Goal: Task Accomplishment & Management: Complete application form

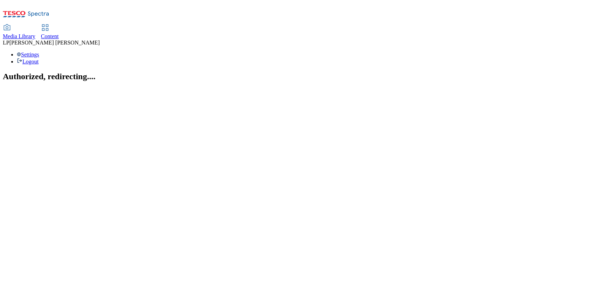
click at [59, 25] on link "Content" at bounding box center [50, 32] width 18 height 15
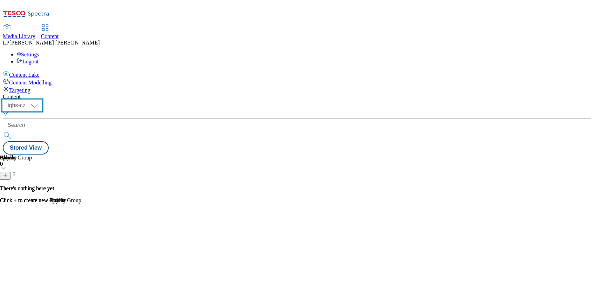
click at [42, 100] on select "ighs-cz ighs-hu ighs-sk" at bounding box center [22, 105] width 39 height 11
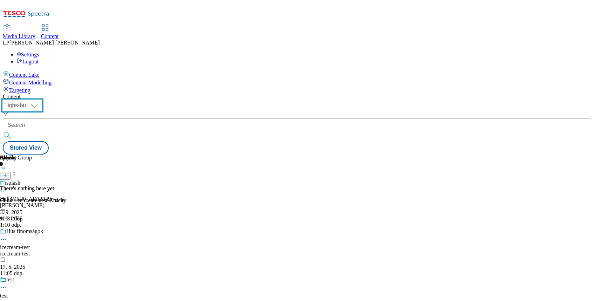
click at [42, 100] on select "ighs-cz ighs-hu ighs-sk" at bounding box center [22, 105] width 39 height 11
select select "ighs-cz"
click at [42, 100] on select "ighs-cz ighs-hu ighs-sk" at bounding box center [22, 105] width 39 height 11
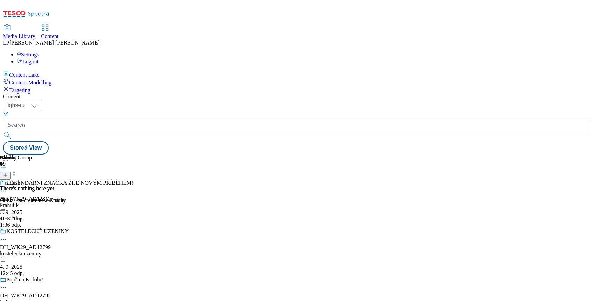
click at [8, 173] on icon at bounding box center [5, 175] width 5 height 5
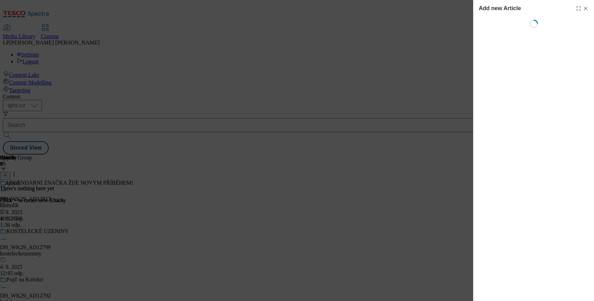
click at [587, 9] on icon "Modal" at bounding box center [586, 9] width 6 height 6
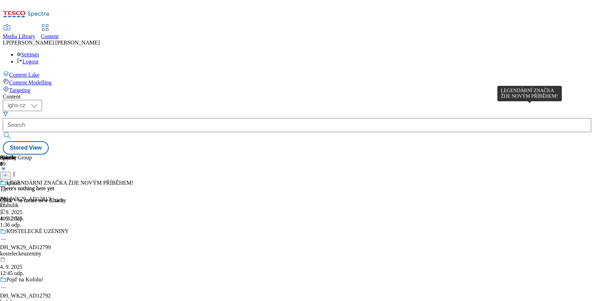
click at [133, 180] on div "LEGENDÁRNÍ ZNAČKA ŽIJE NOVÝM PŘÍBĚHEM!" at bounding box center [69, 183] width 127 height 6
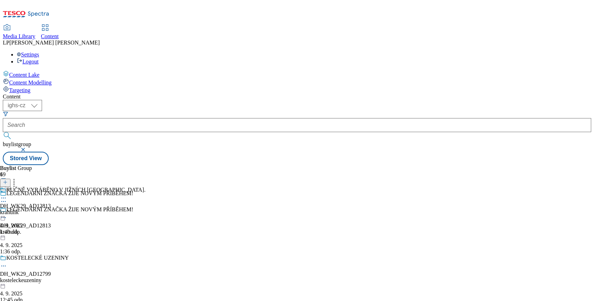
scroll to position [140, 0]
click at [37, 187] on div "Chcolates orion-chocolates 21. 8. 2025 4:04 odp." at bounding box center [18, 211] width 37 height 48
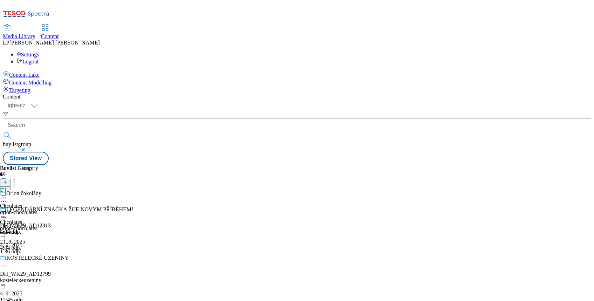
click at [7, 210] on icon at bounding box center [3, 213] width 7 height 7
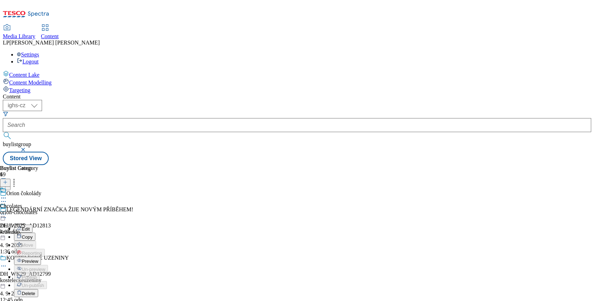
click at [35, 291] on span "Delete" at bounding box center [29, 293] width 14 height 5
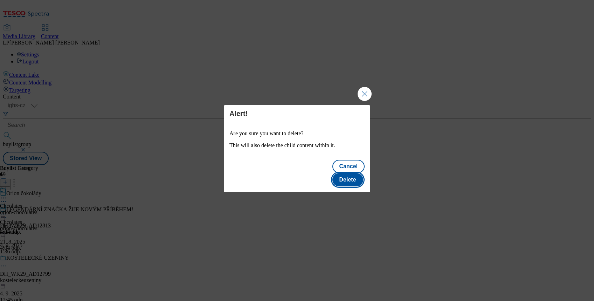
click at [350, 173] on button "Delete" at bounding box center [347, 179] width 31 height 13
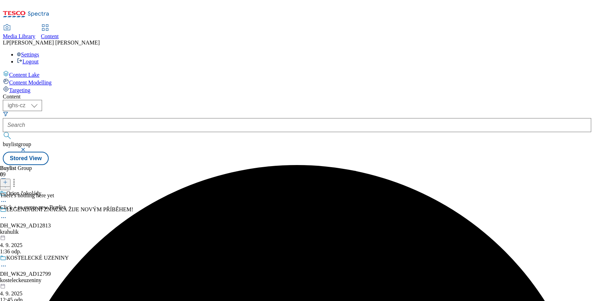
scroll to position [233, 0]
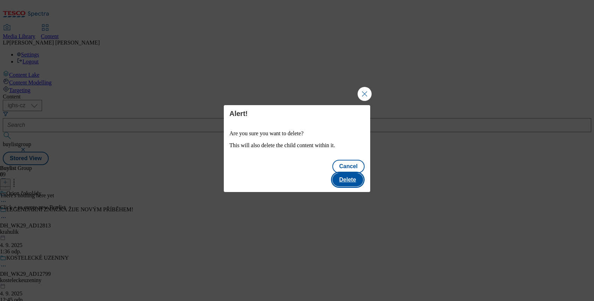
click at [345, 173] on button "Delete" at bounding box center [347, 179] width 31 height 13
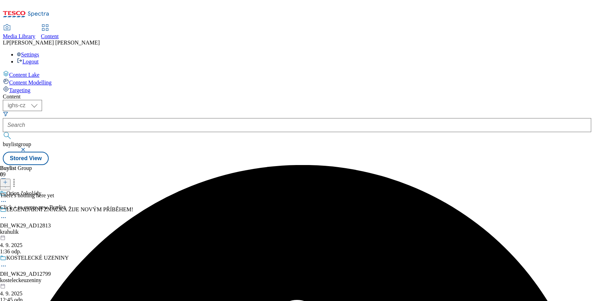
scroll to position [187, 0]
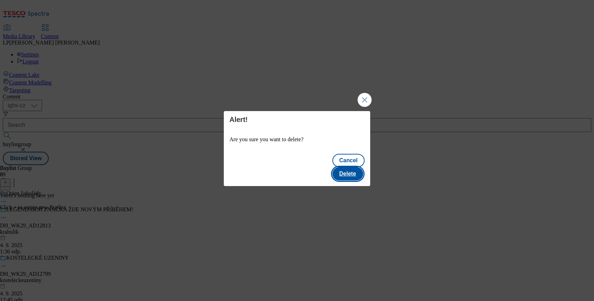
click at [352, 167] on button "Delete" at bounding box center [347, 173] width 31 height 13
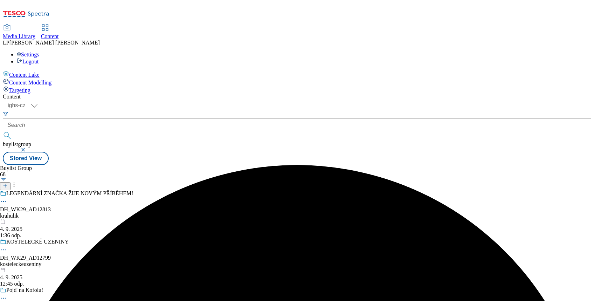
scroll to position [187, 0]
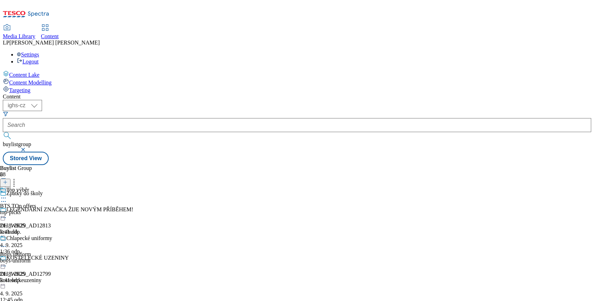
click at [7, 194] on icon at bounding box center [3, 197] width 7 height 7
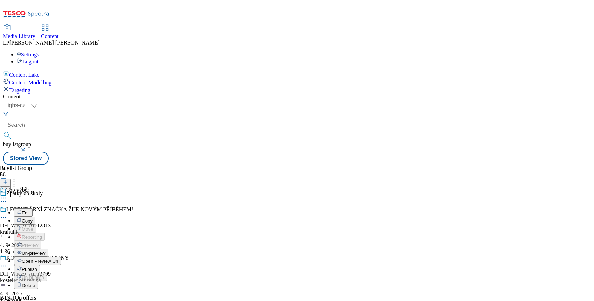
click at [45, 250] on span "Un-preview" at bounding box center [33, 252] width 23 height 5
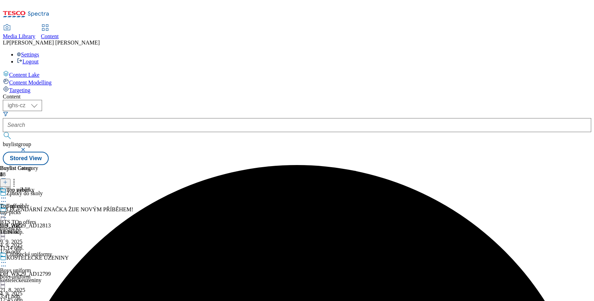
click at [52, 251] on div "Chlapecké uniformy" at bounding box center [26, 259] width 52 height 16
click at [7, 259] on icon at bounding box center [3, 262] width 7 height 7
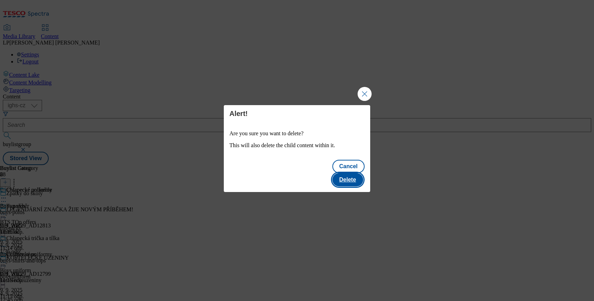
click at [345, 173] on button "Delete" at bounding box center [347, 179] width 31 height 13
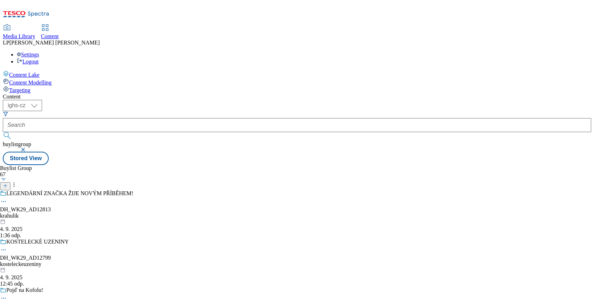
scroll to position [140, 0]
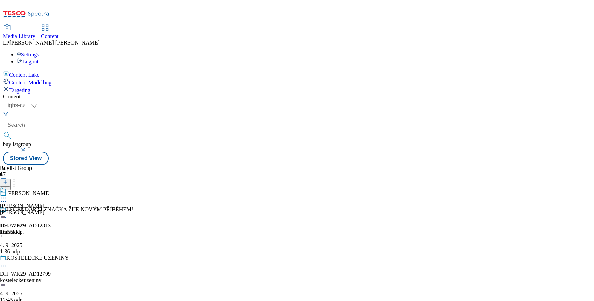
click at [7, 194] on icon at bounding box center [3, 197] width 7 height 7
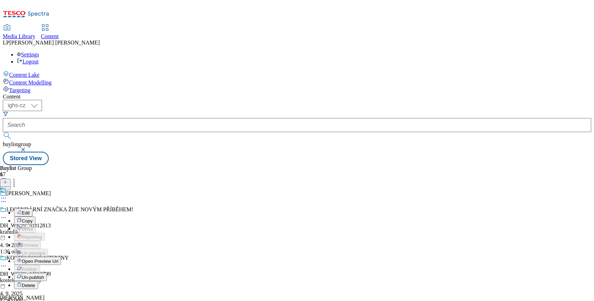
click at [58, 258] on span "Open Preview Url" at bounding box center [40, 260] width 36 height 5
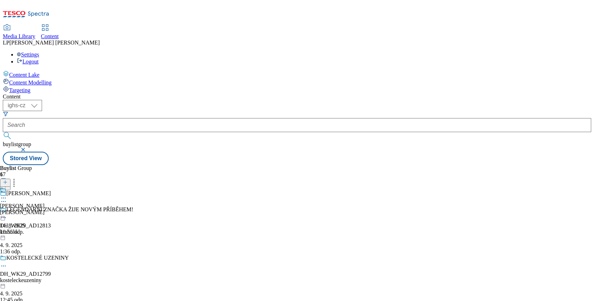
click at [8, 183] on icon at bounding box center [5, 185] width 5 height 5
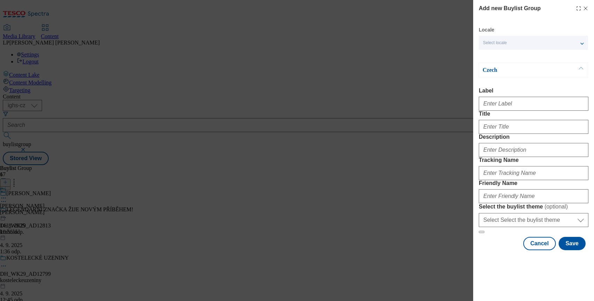
click at [582, 42] on div "Select locale" at bounding box center [533, 43] width 109 height 14
click at [502, 56] on span "English" at bounding box center [504, 56] width 16 height 4
click at [491, 56] on input "English" at bounding box center [487, 57] width 8 height 8
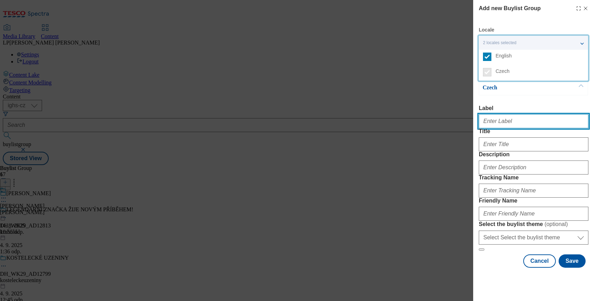
click at [509, 127] on input "Label" at bounding box center [534, 121] width 110 height 14
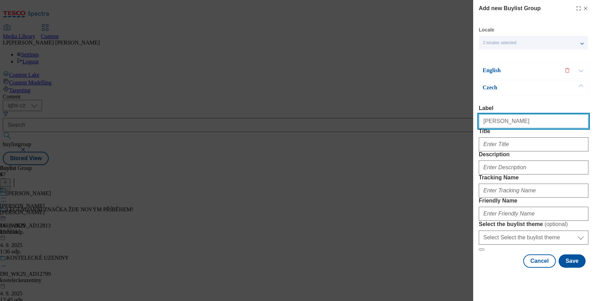
type input "Ariel"
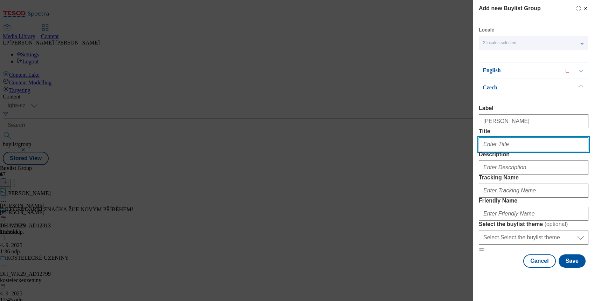
click at [512, 151] on input "Title" at bounding box center [534, 144] width 110 height 14
type input "A"
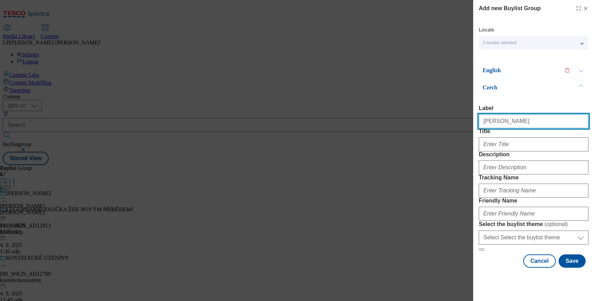
drag, startPoint x: 506, startPoint y: 121, endPoint x: 468, endPoint y: 131, distance: 39.1
click at [468, 127] on div "Add new Buylist Group Locale 2 locales selected English Czech English Label Tit…" at bounding box center [297, 150] width 594 height 301
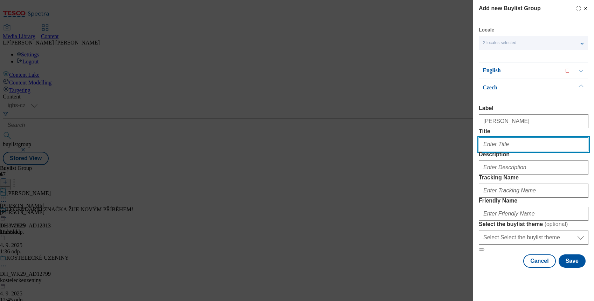
click at [501, 151] on input "Title" at bounding box center [534, 144] width 110 height 14
paste input "Ariel"
type input "Ariel"
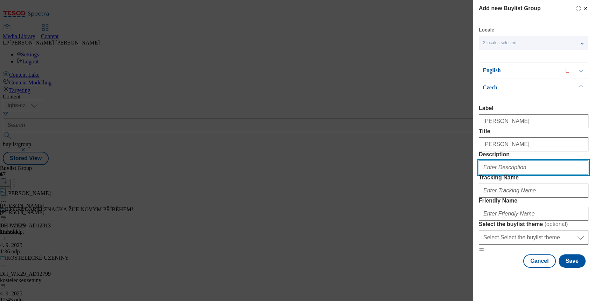
click at [497, 174] on input "Description" at bounding box center [534, 167] width 110 height 14
paste input "Ariel"
type input "Ariel"
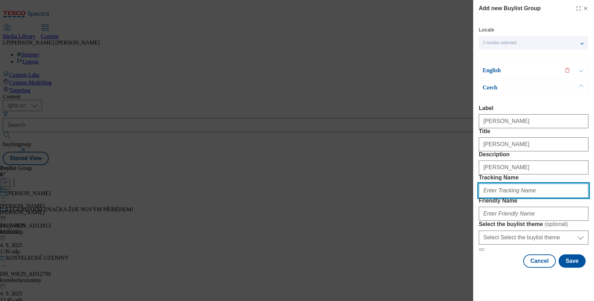
click at [491, 198] on input "Tracking Name" at bounding box center [534, 191] width 110 height 14
paste input "Ariel"
type input "Ariel"
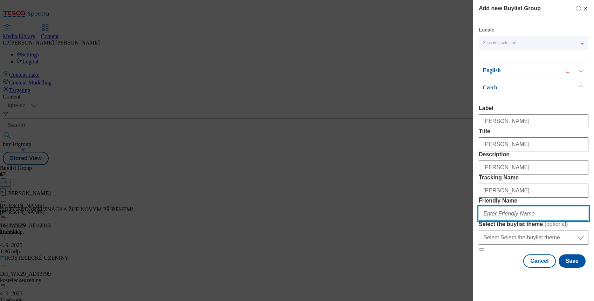
click at [493, 220] on input "Friendly Name" at bounding box center [534, 214] width 110 height 14
type input "ariel"
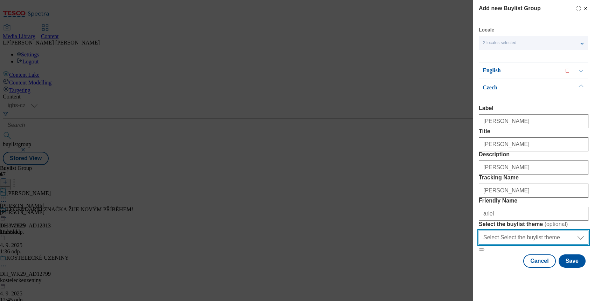
click at [572, 244] on select "Select Select the buylist theme default fandf" at bounding box center [534, 237] width 110 height 14
select select "default"
click at [479, 242] on select "Select Select the buylist theme default fandf" at bounding box center [534, 237] width 110 height 14
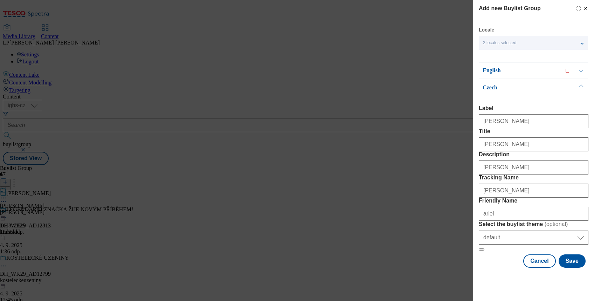
click at [493, 90] on p "Czech" at bounding box center [520, 87] width 74 height 7
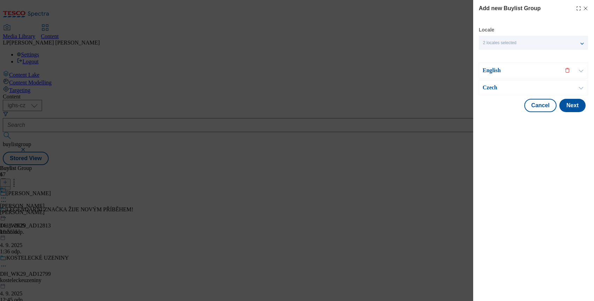
click at [491, 71] on p "English" at bounding box center [520, 70] width 74 height 7
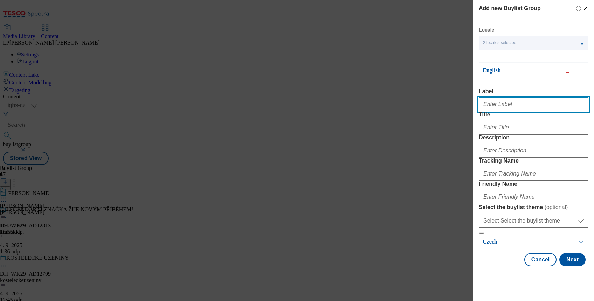
click at [503, 106] on input "Label" at bounding box center [534, 104] width 110 height 14
paste input "Ariel"
type input "Ariel"
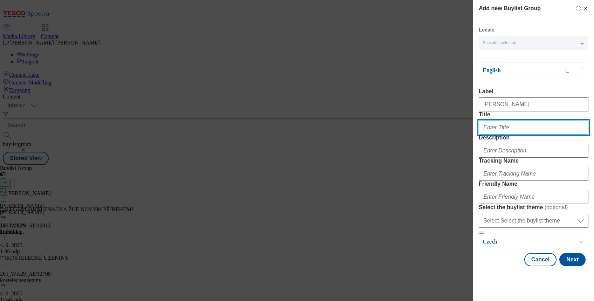
click at [518, 134] on input "Title" at bounding box center [534, 127] width 110 height 14
paste input "Ariel"
type input "Ariel"
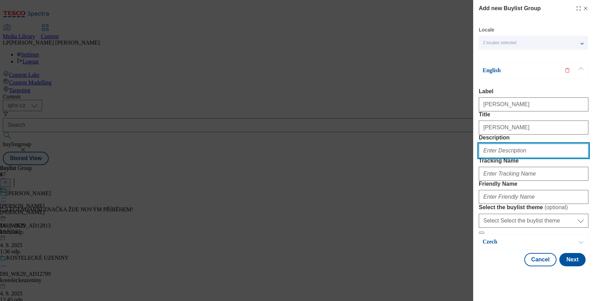
click at [500, 158] on input "Description" at bounding box center [534, 151] width 110 height 14
paste input "Ariel"
type input "Ariel"
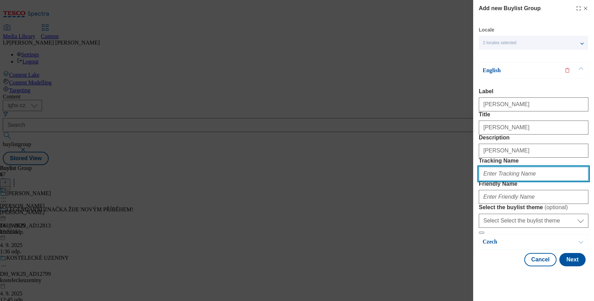
click at [495, 181] on input "Tracking Name" at bounding box center [534, 174] width 110 height 14
paste input "Ariel"
type input "Ariel"
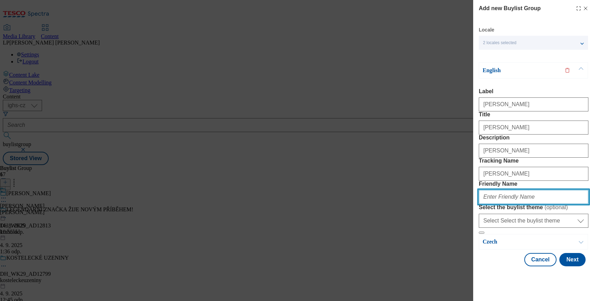
click at [499, 197] on input "Friendly Name" at bounding box center [534, 197] width 110 height 14
paste input "Ariel"
type input "ariel"
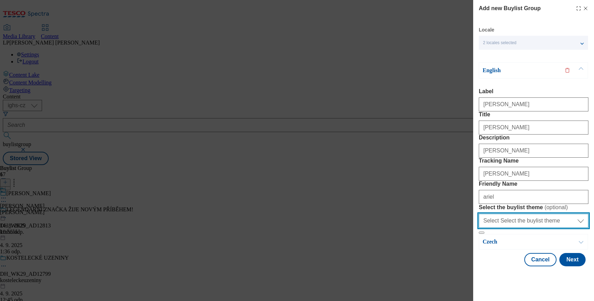
click at [505, 228] on select "Select Select the buylist theme default fandf" at bounding box center [534, 221] width 110 height 14
select select "default"
click at [479, 228] on select "Select Select the buylist theme default fandf" at bounding box center [534, 221] width 110 height 14
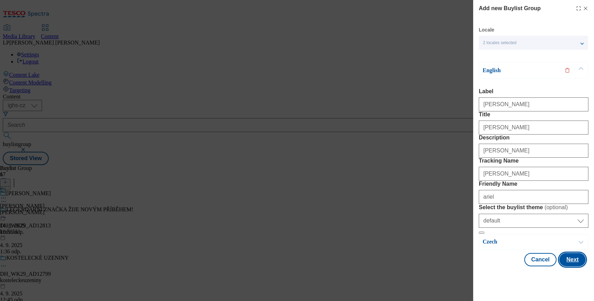
click at [571, 266] on button "Next" at bounding box center [572, 259] width 26 height 13
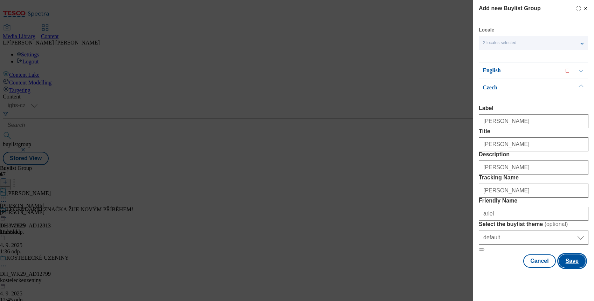
click at [567, 268] on button "Save" at bounding box center [572, 260] width 27 height 13
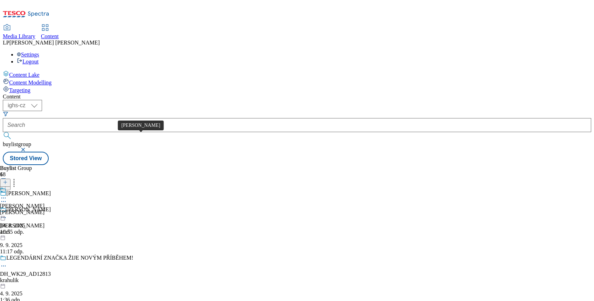
click at [51, 206] on div "Ariel" at bounding box center [28, 209] width 44 height 6
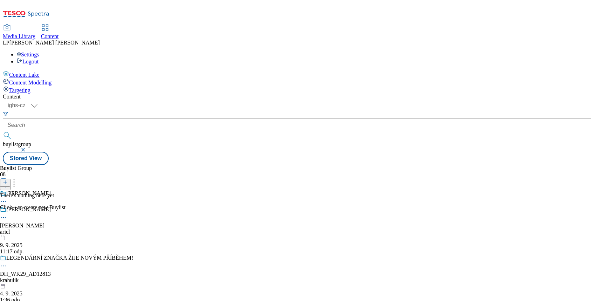
click at [5, 180] on line at bounding box center [5, 182] width 0 height 4
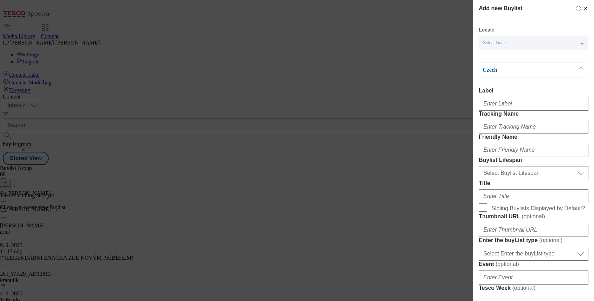
click at [539, 43] on div "Select locale" at bounding box center [533, 43] width 109 height 14
click at [504, 56] on span "English" at bounding box center [504, 56] width 16 height 4
click at [491, 56] on input "English" at bounding box center [487, 57] width 8 height 8
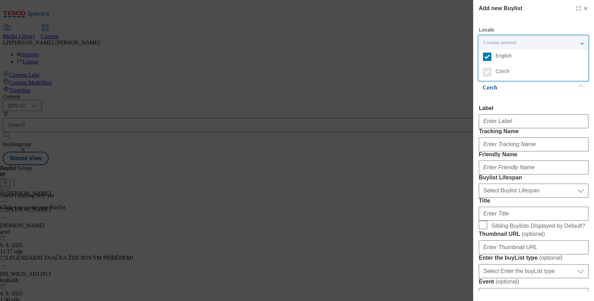
click at [496, 87] on p "Czech" at bounding box center [520, 87] width 74 height 7
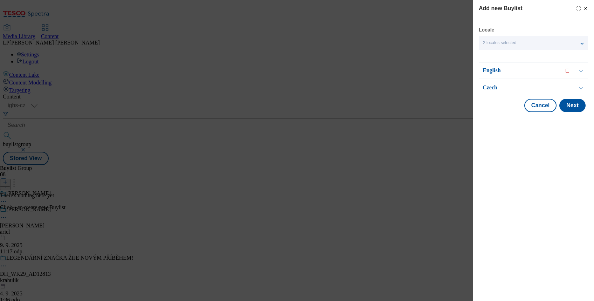
click at [496, 87] on p "Czech" at bounding box center [520, 87] width 74 height 7
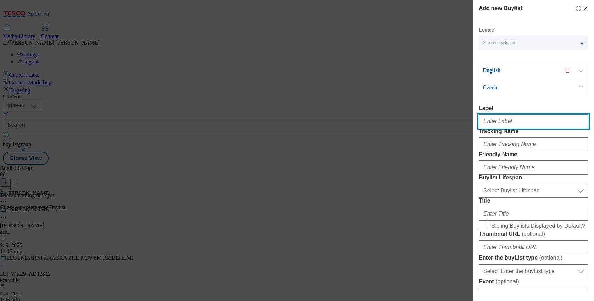
click at [501, 124] on input "Label" at bounding box center [534, 121] width 110 height 14
paste input "Ariel"
type input "Ariel"
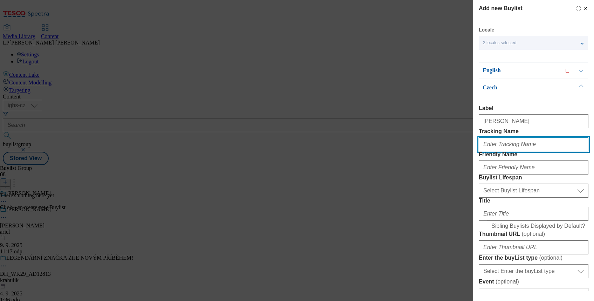
click at [507, 151] on input "Tracking Name" at bounding box center [534, 144] width 110 height 14
paste input "Ariel"
type input "Ariel"
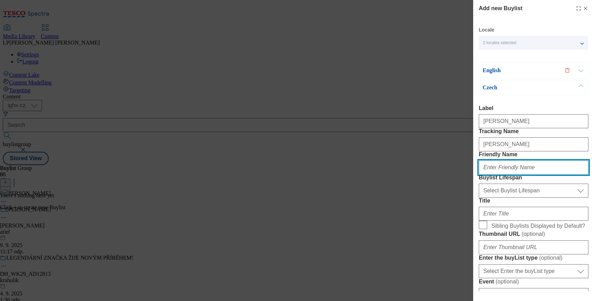
click at [500, 174] on input "Friendly Name" at bounding box center [534, 167] width 110 height 14
type input "ariel"
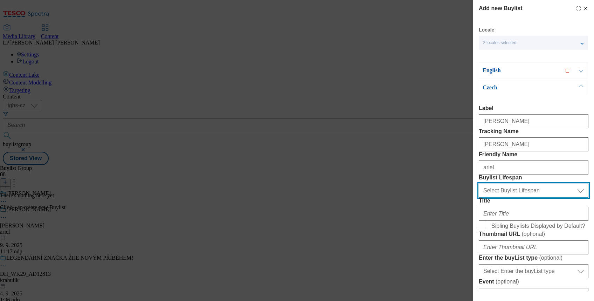
click at [569, 198] on select "Select Buylist Lifespan evergreen seasonal tactical" at bounding box center [534, 191] width 110 height 14
select select "evergreen"
click at [479, 198] on select "Select Buylist Lifespan evergreen seasonal tactical" at bounding box center [534, 191] width 110 height 14
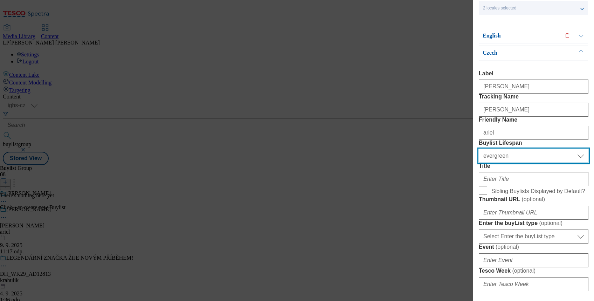
scroll to position [93, 0]
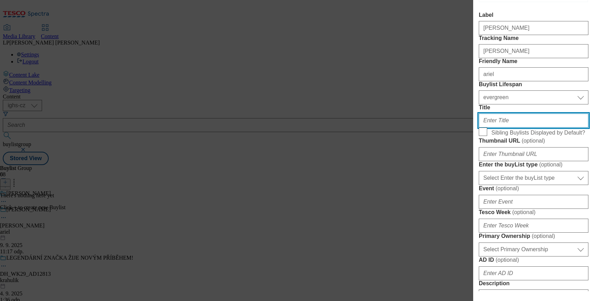
click at [497, 127] on input "Title" at bounding box center [534, 120] width 110 height 14
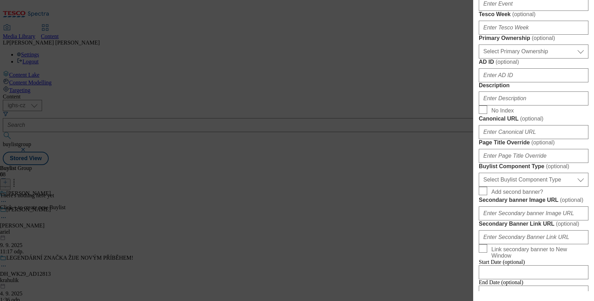
scroll to position [327, 0]
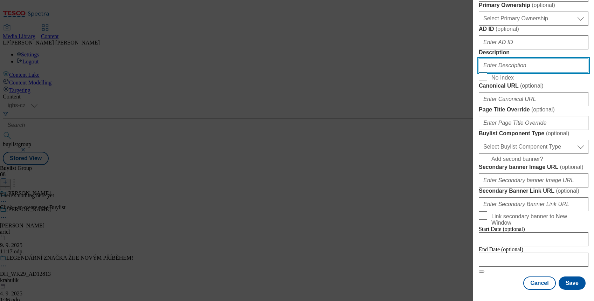
click at [515, 72] on input "Description" at bounding box center [534, 65] width 110 height 14
type input "Ariel"
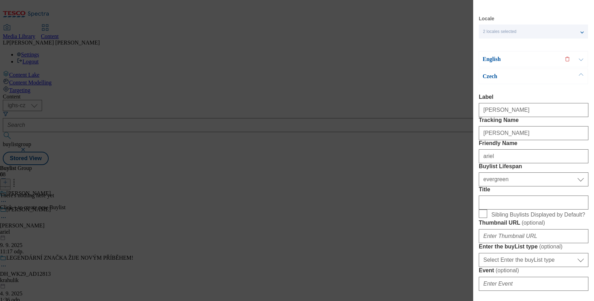
scroll to position [0, 0]
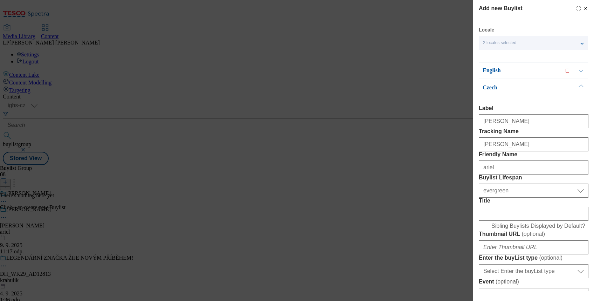
click at [500, 68] on p "English" at bounding box center [520, 70] width 74 height 7
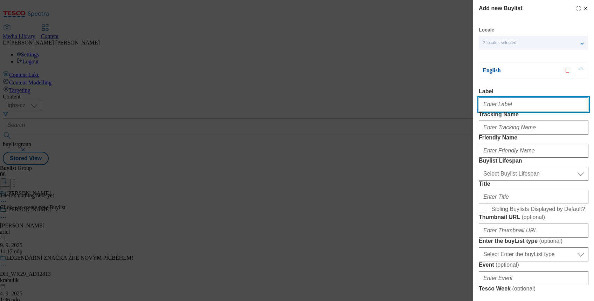
click at [509, 106] on input "Label" at bounding box center [534, 104] width 110 height 14
type input "Ariel"
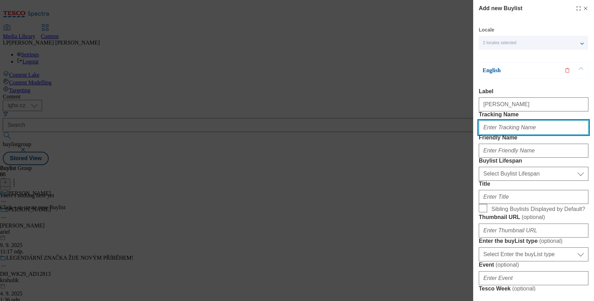
type input "Ariel"
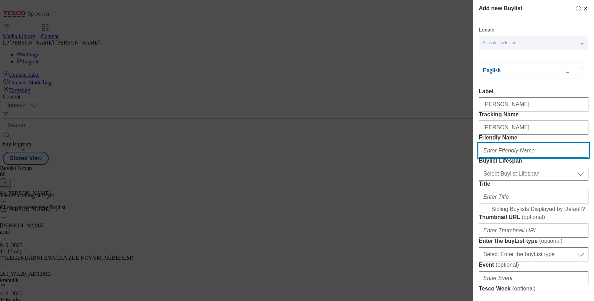
type input "ariel"
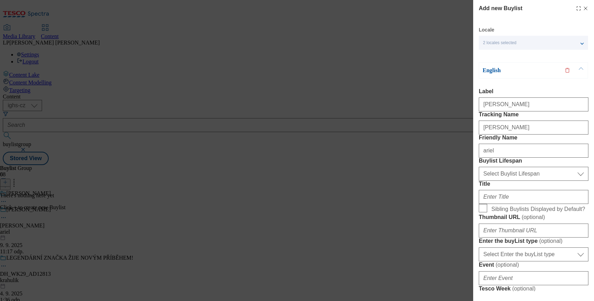
type input "Ariel"
click at [499, 134] on input "Ariel" at bounding box center [534, 127] width 110 height 14
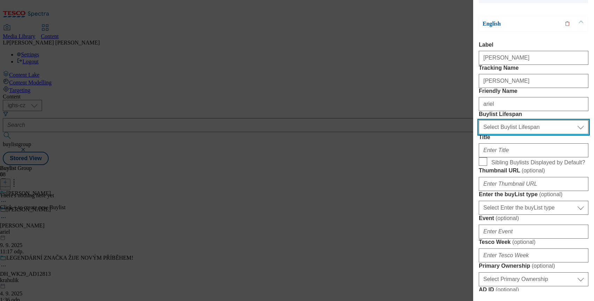
click at [515, 134] on select "Select Buylist Lifespan evergreen seasonal tactical" at bounding box center [534, 127] width 110 height 14
select select "evergreen"
click at [479, 134] on select "Select Buylist Lifespan evergreen seasonal tactical" at bounding box center [534, 127] width 110 height 14
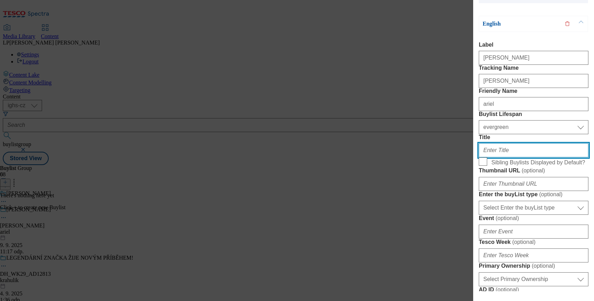
click at [500, 157] on input "Title" at bounding box center [534, 150] width 110 height 14
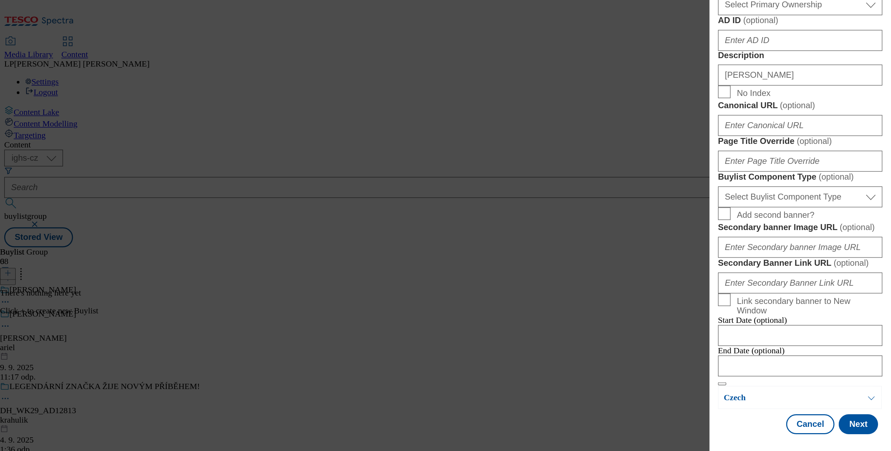
scroll to position [584, 0]
click at [567, 276] on button "Next" at bounding box center [572, 282] width 26 height 13
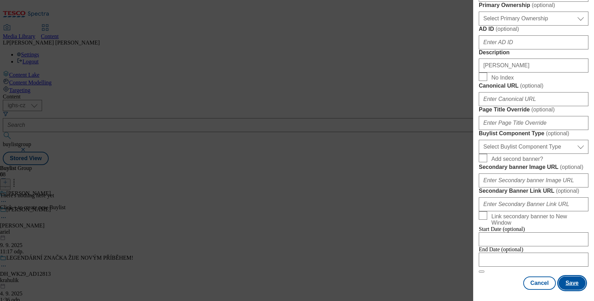
click at [567, 276] on button "Save" at bounding box center [572, 282] width 27 height 13
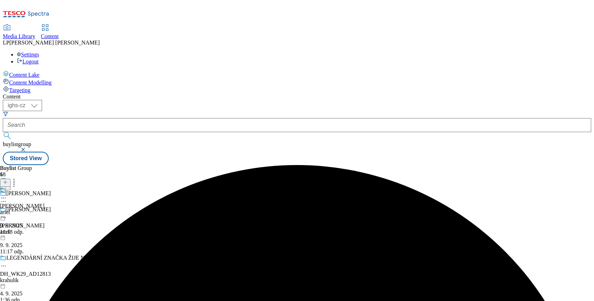
click at [6, 187] on div at bounding box center [3, 191] width 6 height 8
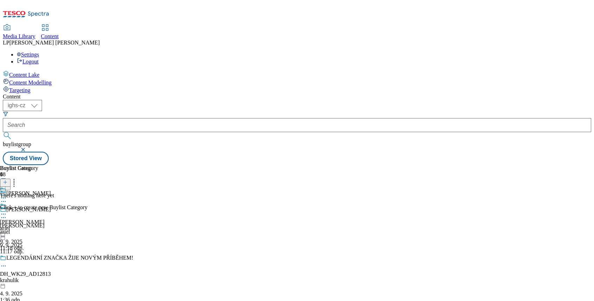
click at [8, 180] on icon at bounding box center [5, 182] width 5 height 5
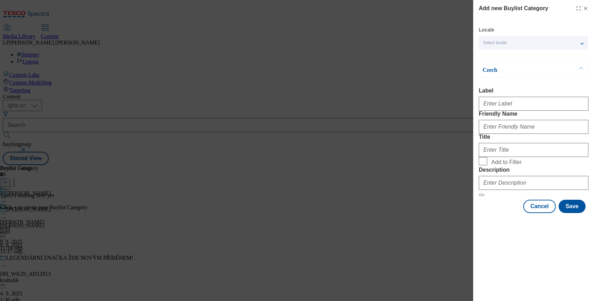
click at [499, 42] on span "Select locale" at bounding box center [495, 42] width 24 height 5
click at [503, 58] on span "English" at bounding box center [504, 56] width 16 height 4
click at [491, 59] on input "English" at bounding box center [487, 57] width 8 height 8
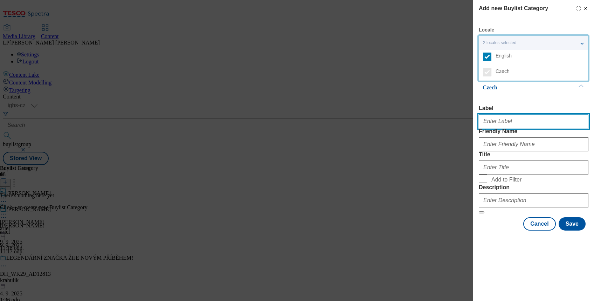
click at [495, 123] on input "Label" at bounding box center [534, 121] width 110 height 14
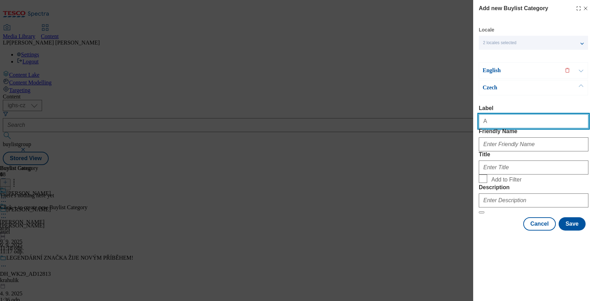
type input "Ariel"
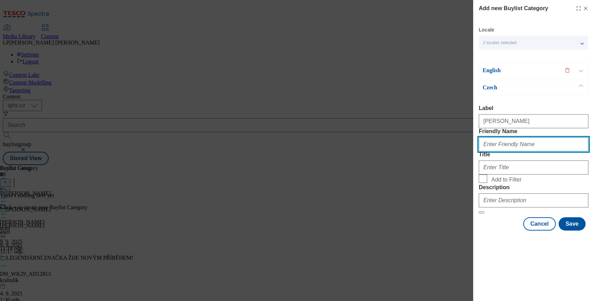
click at [510, 151] on input "Friendly Name" at bounding box center [534, 144] width 110 height 14
type input "ariel"
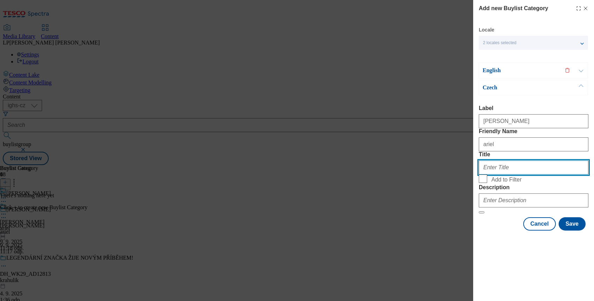
click at [513, 174] on input "Title" at bounding box center [534, 167] width 110 height 14
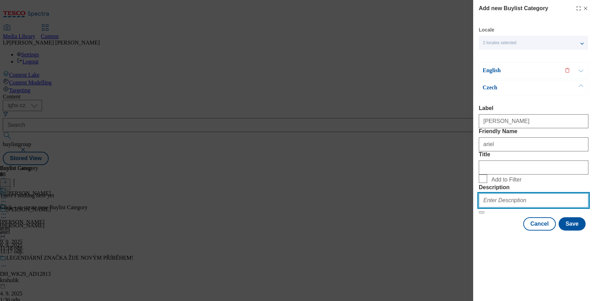
click at [506, 207] on input "Description" at bounding box center [534, 200] width 110 height 14
type input "Ariel"
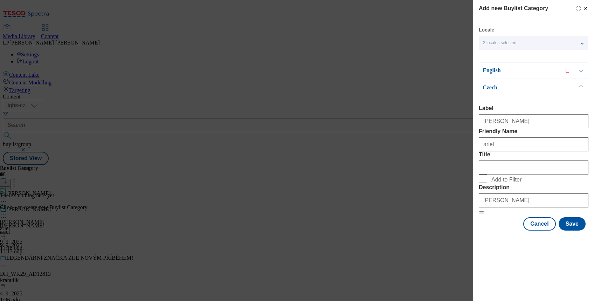
click at [492, 69] on p "English" at bounding box center [520, 70] width 74 height 7
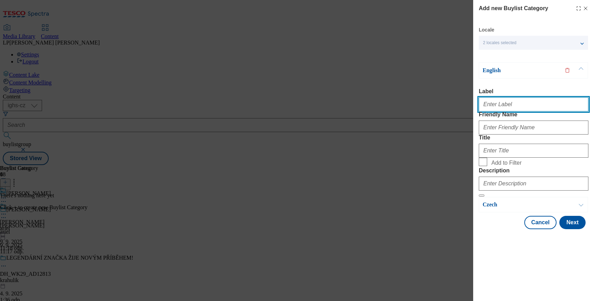
click at [500, 106] on input "Label" at bounding box center [534, 104] width 110 height 14
type input "Ariel"
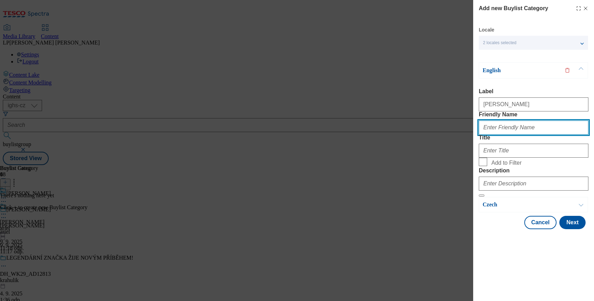
click at [496, 134] on input "Friendly Name" at bounding box center [534, 127] width 110 height 14
type input "ariel"
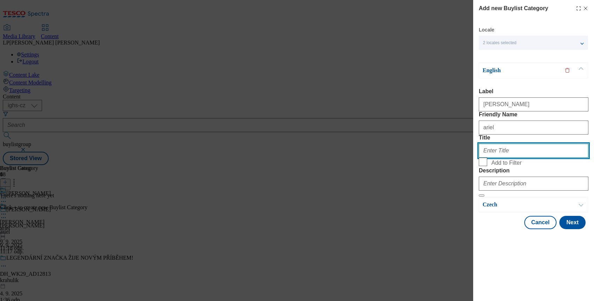
click at [496, 158] on input "Title" at bounding box center [534, 151] width 110 height 14
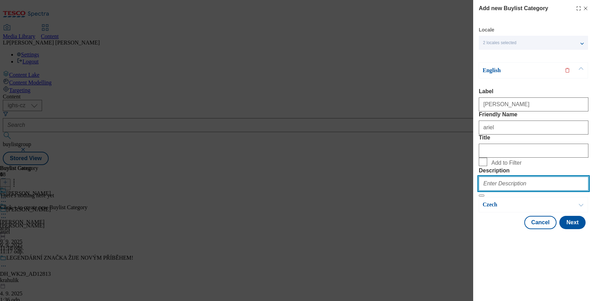
click at [502, 191] on input "Description" at bounding box center [534, 184] width 110 height 14
type input "Ariel"
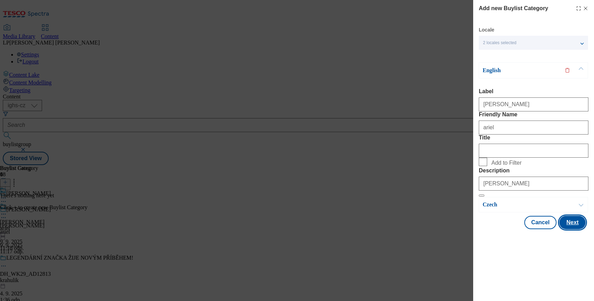
click at [567, 229] on button "Next" at bounding box center [572, 222] width 26 height 13
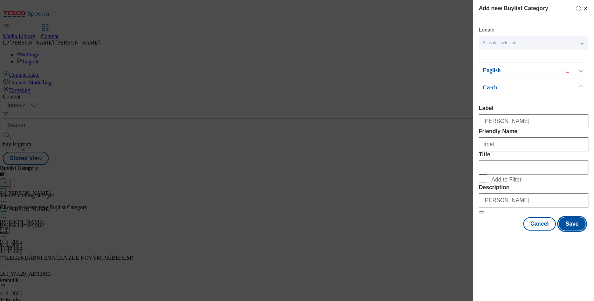
click at [576, 230] on button "Save" at bounding box center [572, 223] width 27 height 13
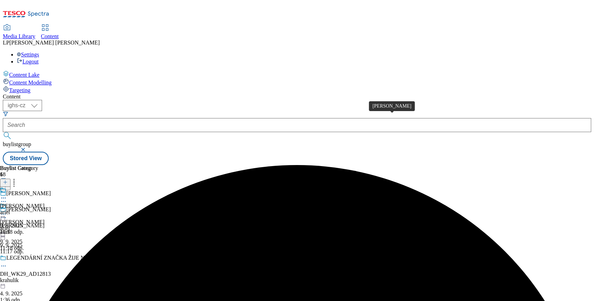
click at [44, 203] on div "Ariel" at bounding box center [22, 206] width 44 height 6
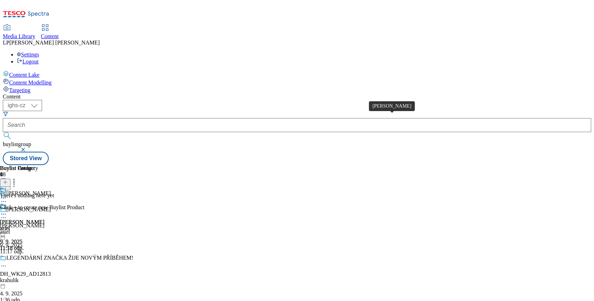
click at [44, 219] on div "Ariel" at bounding box center [22, 222] width 44 height 6
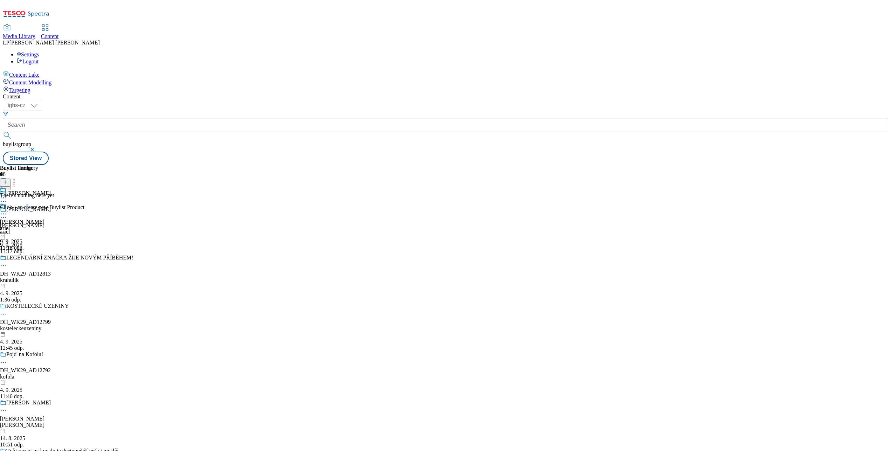
drag, startPoint x: 577, startPoint y: 3, endPoint x: 514, endPoint y: 293, distance: 297.0
click at [84, 210] on div "There's nothing here yet Click + to create new Buylist Product" at bounding box center [42, 201] width 84 height 18
drag, startPoint x: 514, startPoint y: 293, endPoint x: 585, endPoint y: 79, distance: 225.7
click at [8, 180] on icon at bounding box center [5, 182] width 5 height 5
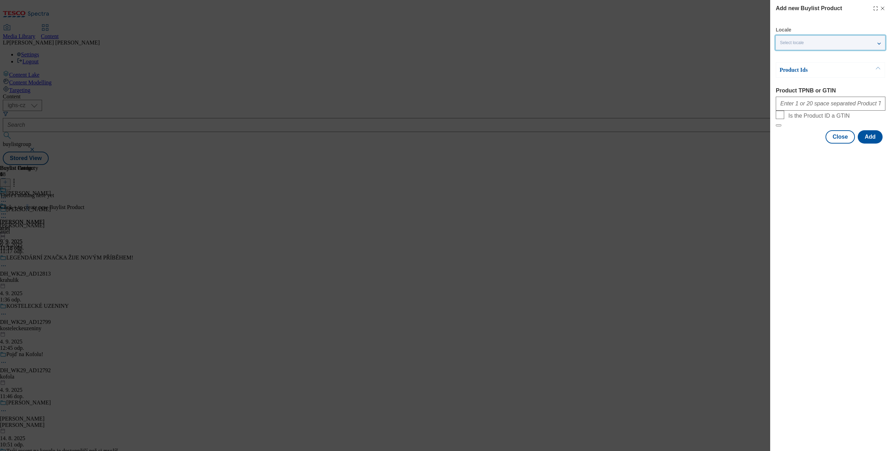
click at [594, 47] on div "Select locale" at bounding box center [830, 43] width 109 height 14
click at [594, 55] on span "English" at bounding box center [801, 56] width 16 height 4
click at [594, 55] on input "English" at bounding box center [784, 57] width 8 height 8
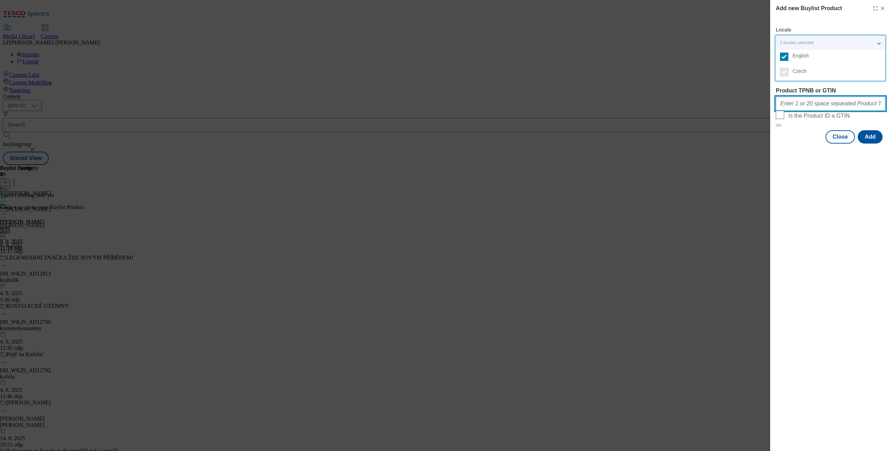
click at [594, 101] on input "Product TPNB or GTIN" at bounding box center [831, 104] width 110 height 14
paste input "105311637"
paste input "105311643"
paste input "105311642"
paste input "105311630"
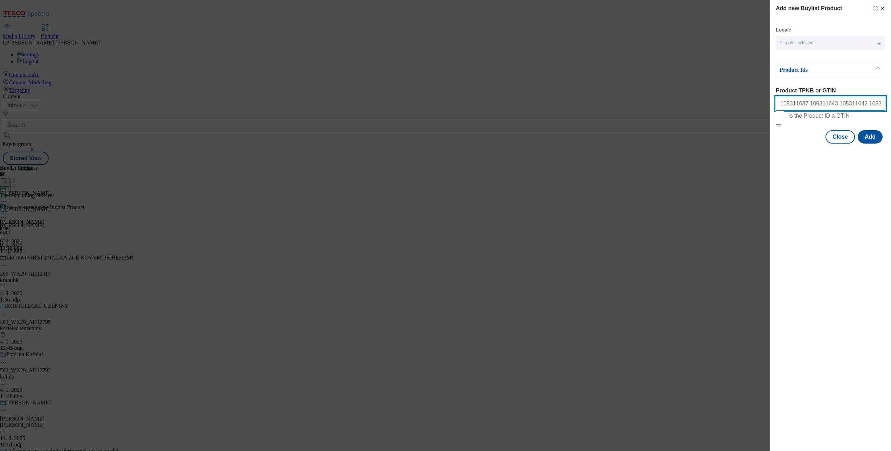
paste input "105311633"
paste input "105372961"
paste input "105311620"
paste input "105366583"
paste input "105311641"
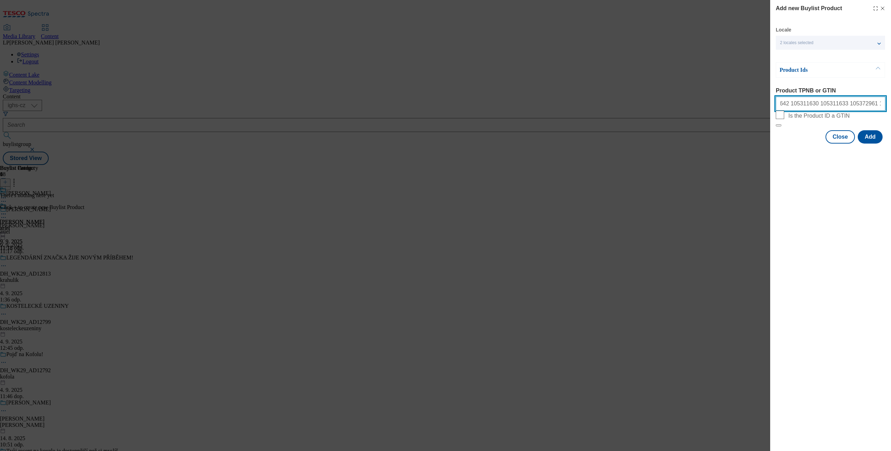
paste input "105311628"
paste input "105437077"
paste input "105437064"
paste input "105373097"
paste input "105373092"
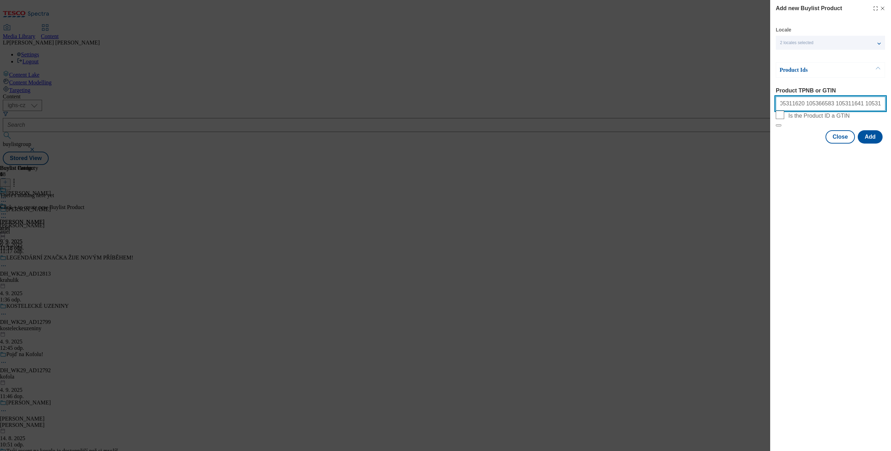
paste input "105437053"
paste input "105437076"
paste input "105372813"
type input "105311637 105311643 105311642 105311630 105311633 105372961 105311620 105366583…"
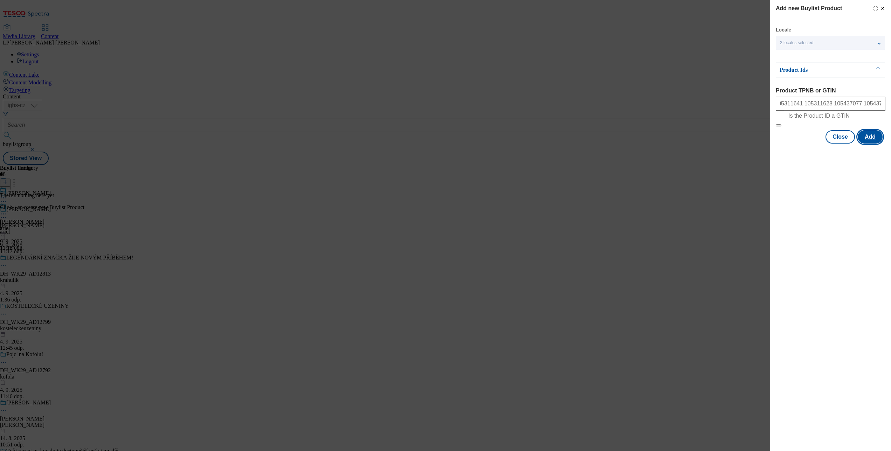
click at [594, 144] on button "Add" at bounding box center [870, 136] width 25 height 13
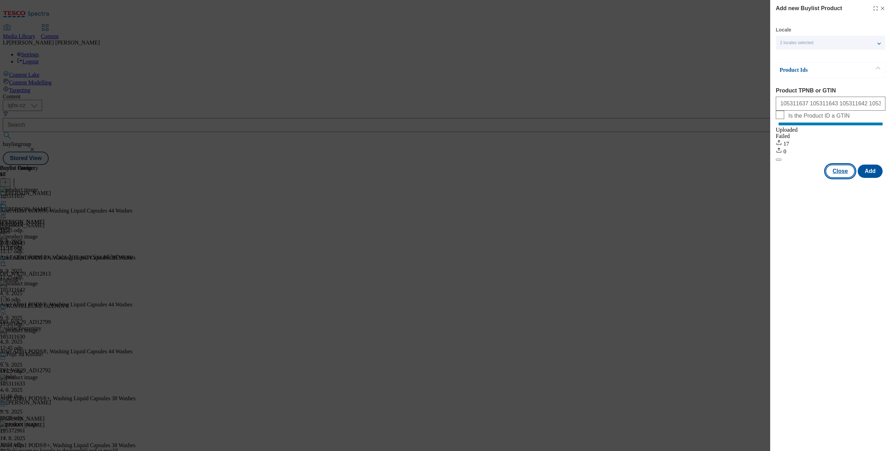
click at [594, 178] on button "Close" at bounding box center [839, 171] width 29 height 13
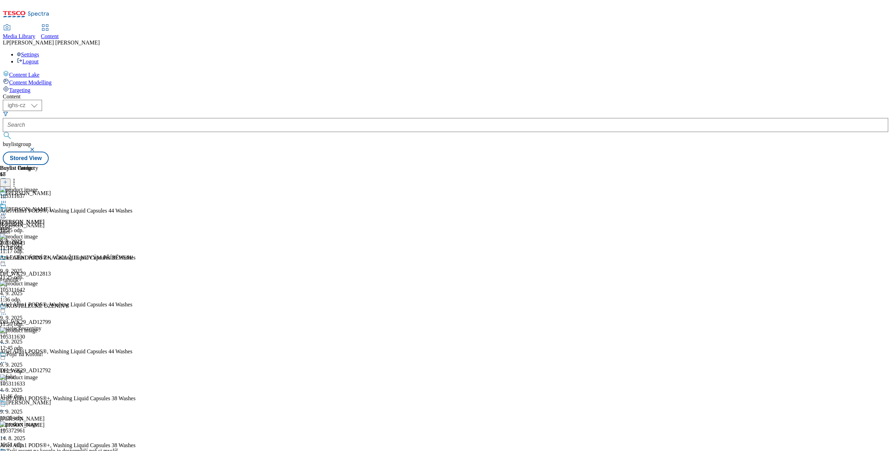
click at [7, 210] on icon at bounding box center [3, 213] width 7 height 7
click at [41, 257] on button "Preview" at bounding box center [27, 261] width 27 height 8
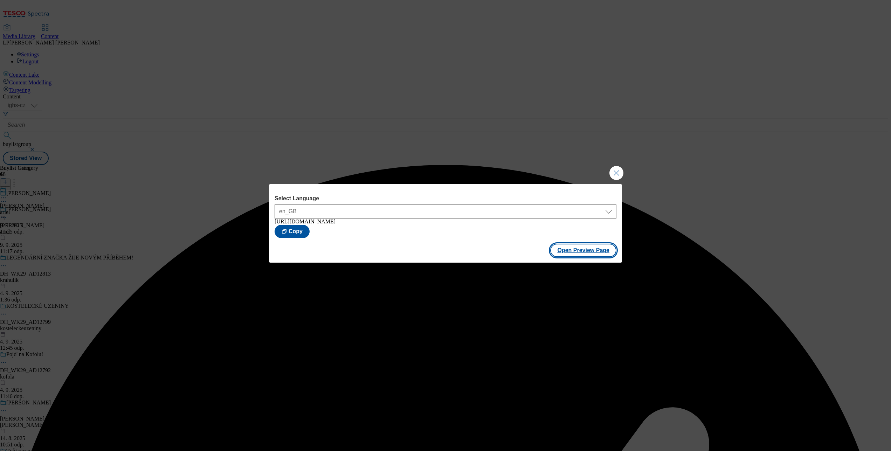
click at [577, 250] on button "Open Preview Page" at bounding box center [583, 250] width 66 height 13
click at [594, 166] on button "Close Modal" at bounding box center [616, 173] width 14 height 14
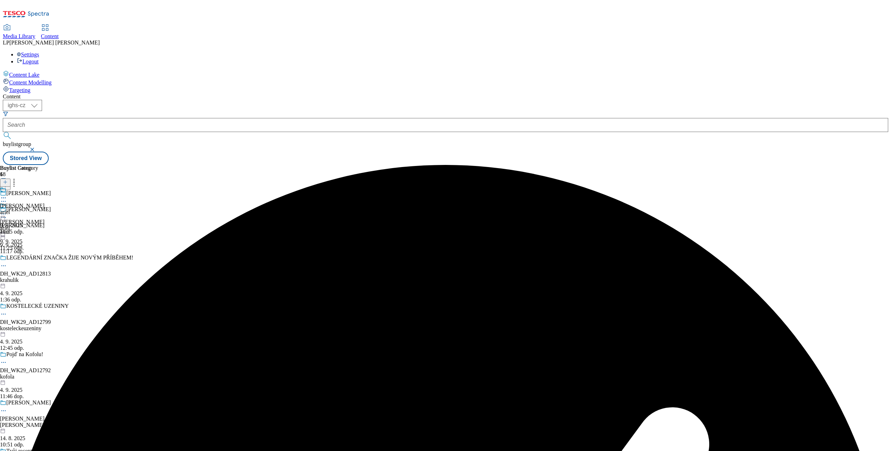
click at [7, 210] on icon at bounding box center [3, 213] width 7 height 7
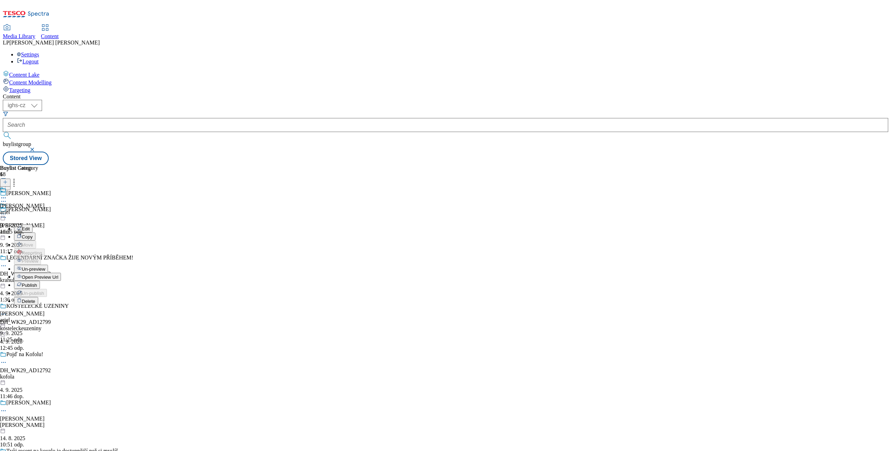
click at [37, 283] on span "Publish" at bounding box center [29, 285] width 15 height 5
